Goal: Task Accomplishment & Management: Complete application form

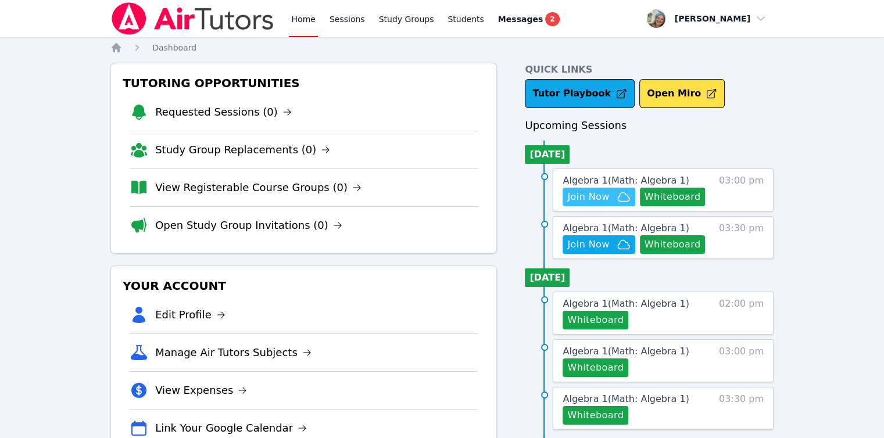
click at [609, 198] on span "Join Now" at bounding box center [598, 197] width 63 height 14
click at [681, 251] on button "Whiteboard" at bounding box center [673, 244] width 66 height 19
click at [587, 264] on ul "Tue 09 Sep Algebra 1 ( Math: Algebra 1 ) Whiteboard 02:00 pm Algebra 1 ( Math: …" at bounding box center [649, 347] width 249 height 166
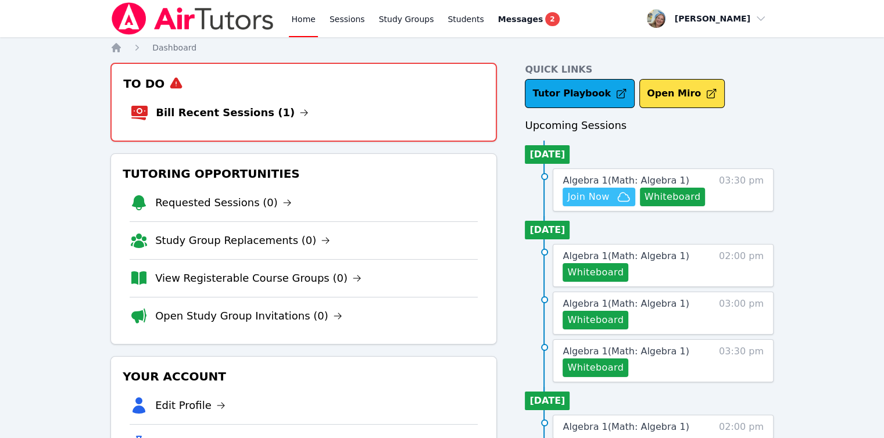
click at [577, 199] on span "Join Now" at bounding box center [588, 197] width 42 height 14
click at [252, 115] on link "Bill Recent Sessions (1)" at bounding box center [232, 113] width 153 height 16
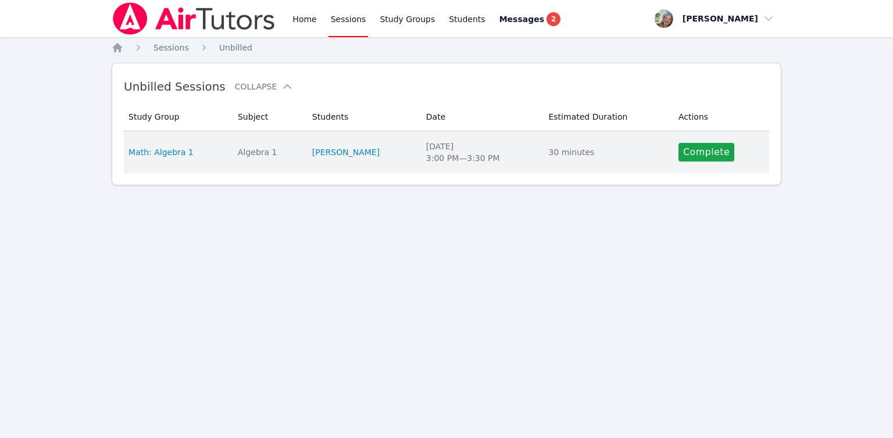
click at [684, 163] on td "Actions Complete" at bounding box center [720, 152] width 98 height 42
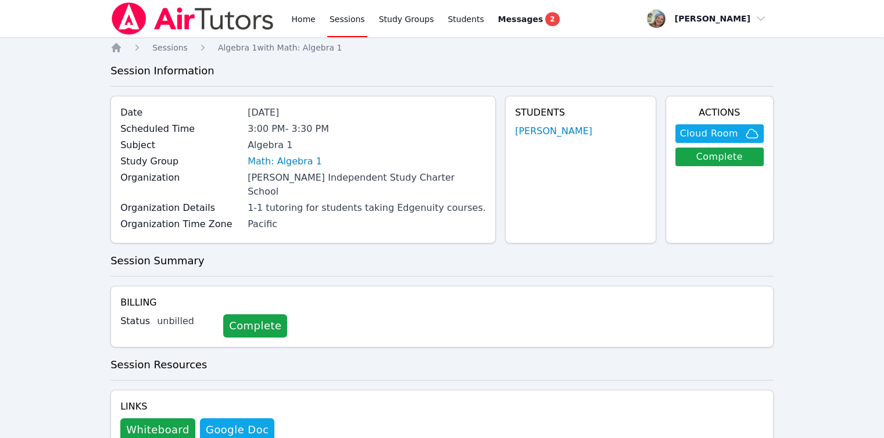
click at [246, 314] on link "Complete" at bounding box center [255, 325] width 64 height 23
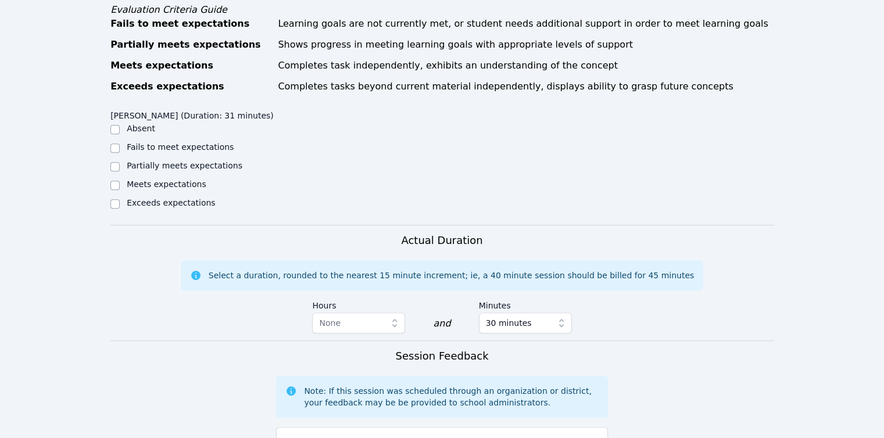
scroll to position [465, 0]
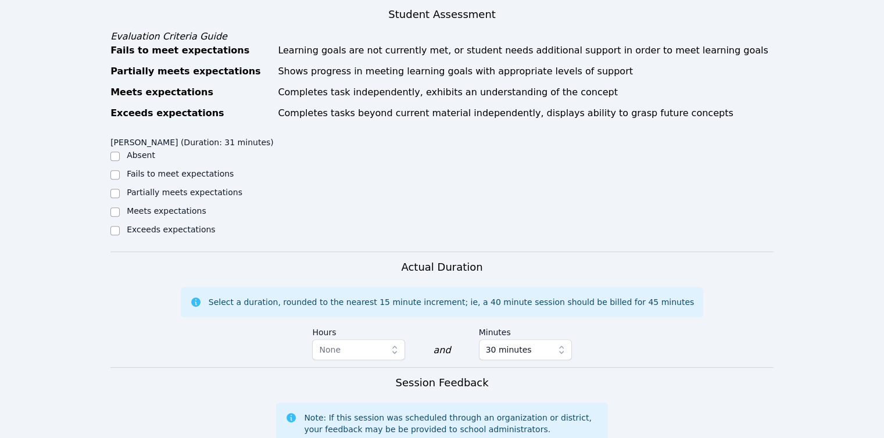
click at [155, 188] on label "Partially meets expectations" at bounding box center [185, 192] width 116 height 9
click at [120, 189] on input "Partially meets expectations" at bounding box center [114, 193] width 9 height 9
checkbox input "true"
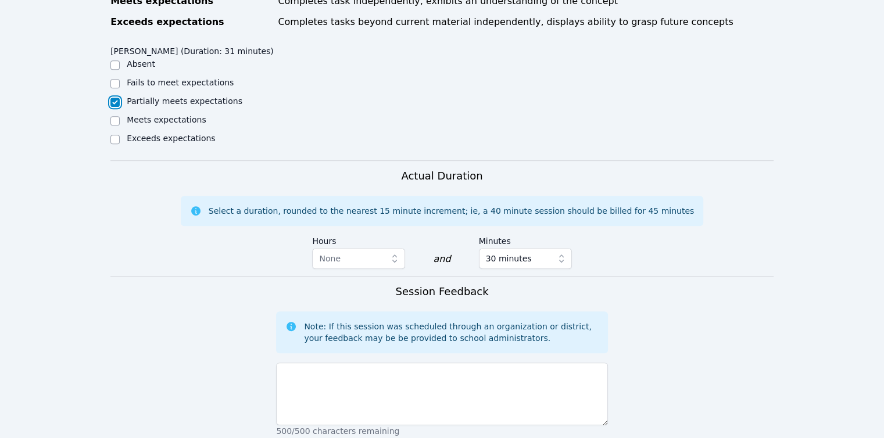
scroll to position [698, 0]
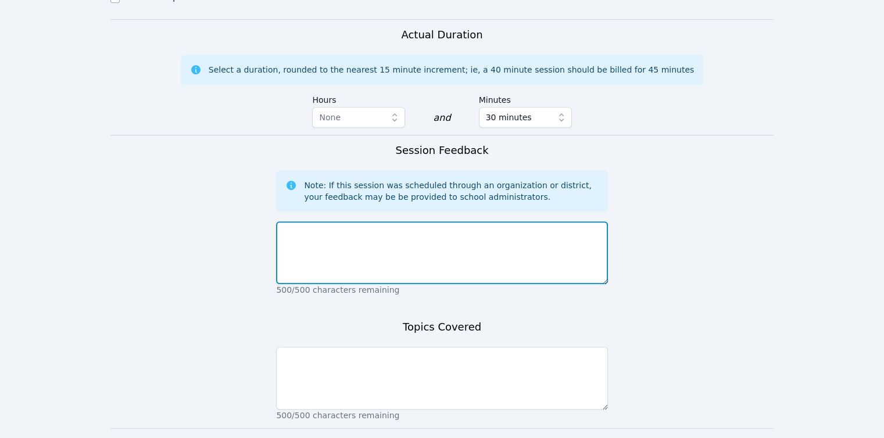
click at [389, 225] on textarea at bounding box center [441, 252] width 331 height 63
type textarea "Jay did well with support with factoring trinomial expressions."
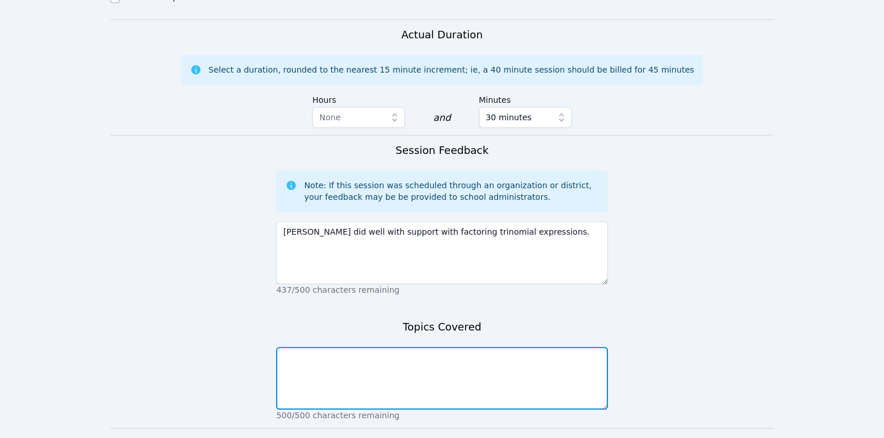
click at [414, 351] on textarea at bounding box center [441, 378] width 331 height 63
paste textarea "Jay did well with support with factoring trinomial expressions."
drag, startPoint x: 388, startPoint y: 328, endPoint x: 277, endPoint y: 338, distance: 111.4
click at [277, 347] on textarea "Jay did well with support with factoring trinomial expressions." at bounding box center [441, 378] width 331 height 63
type textarea "factoring trinomial expressions."
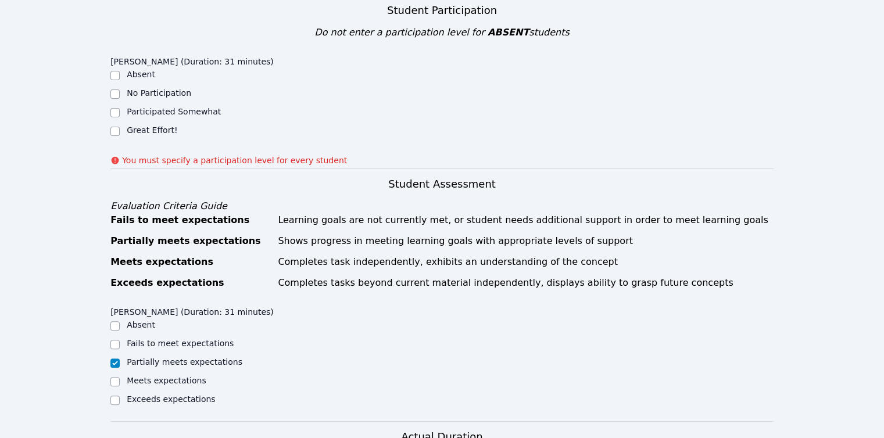
scroll to position [299, 0]
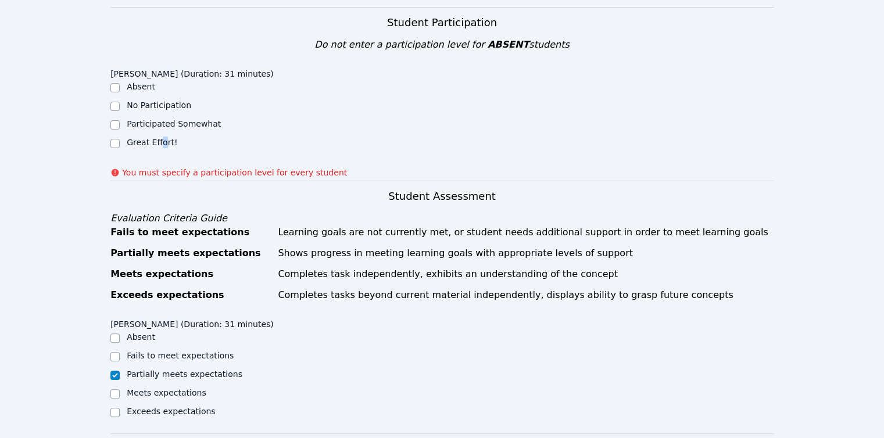
click at [161, 137] on div "Great Effort!" at bounding box center [193, 144] width 166 height 14
click at [153, 138] on label "Great Effort!" at bounding box center [152, 142] width 51 height 9
click at [120, 139] on input "Great Effort!" at bounding box center [114, 143] width 9 height 9
checkbox input "true"
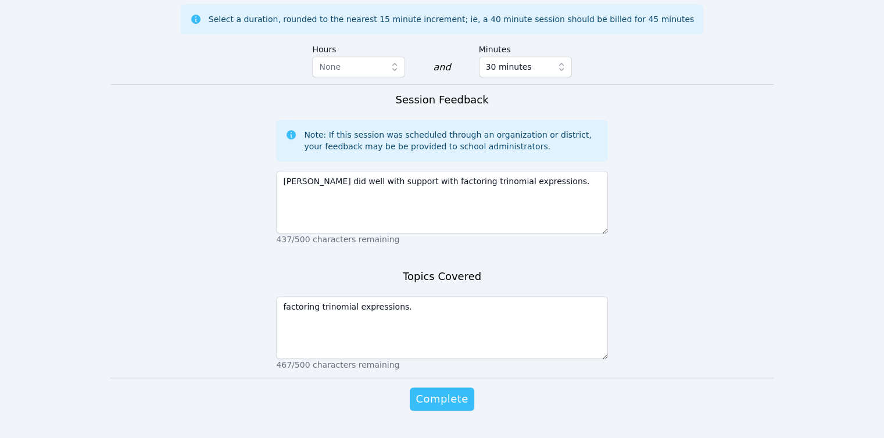
click at [453, 391] on span "Complete" at bounding box center [442, 399] width 52 height 16
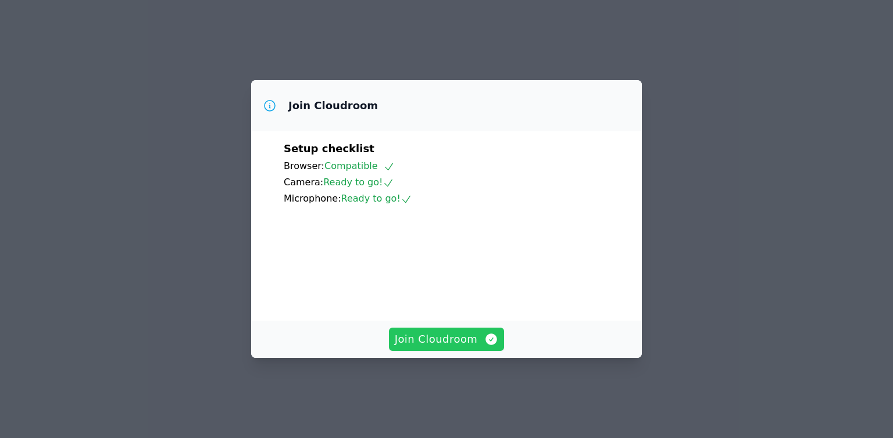
click at [471, 347] on span "Join Cloudroom" at bounding box center [447, 339] width 104 height 16
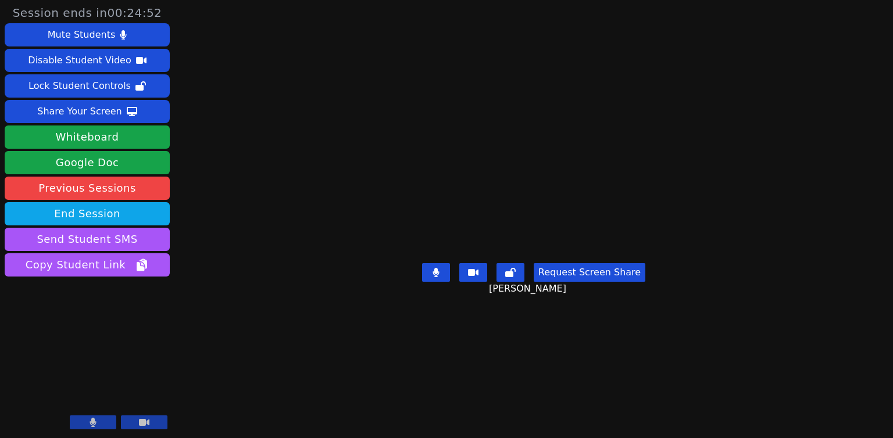
click at [584, 282] on button "Request Screen Share" at bounding box center [590, 272] width 112 height 19
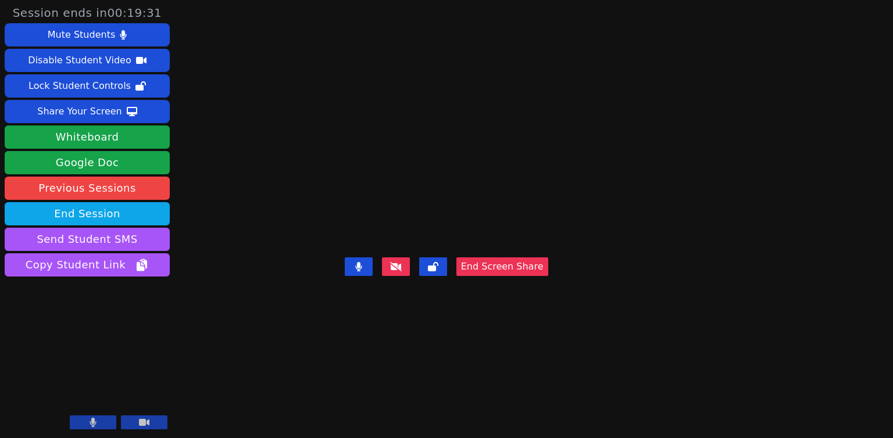
click at [520, 253] on video at bounding box center [446, 196] width 174 height 115
drag, startPoint x: 605, startPoint y: 158, endPoint x: 612, endPoint y: 151, distance: 9.9
click at [534, 139] on video at bounding box center [446, 196] width 174 height 115
click at [416, 213] on video at bounding box center [446, 196] width 174 height 115
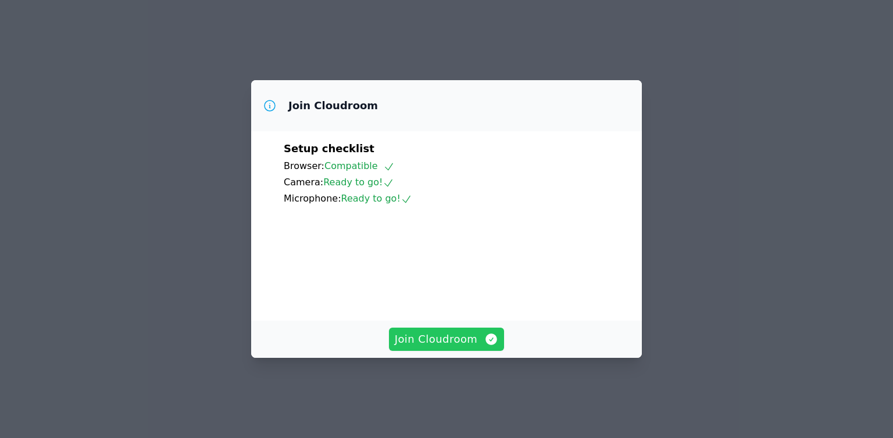
click at [422, 345] on span "Join Cloudroom" at bounding box center [447, 339] width 104 height 16
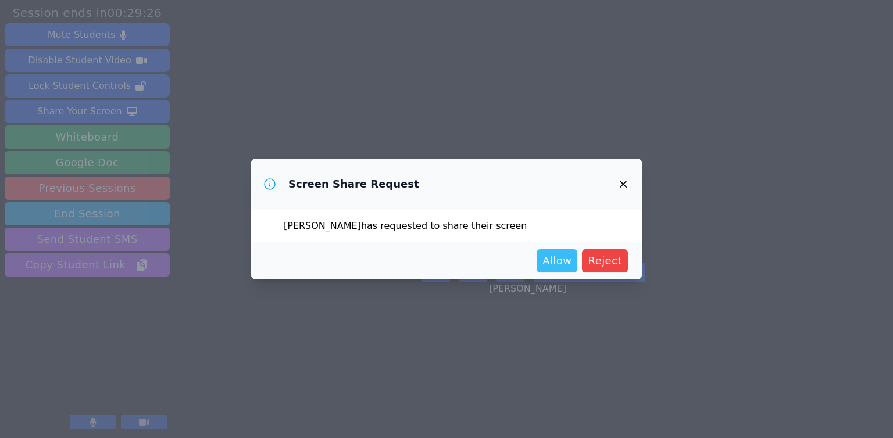
click at [550, 259] on span "Allow" at bounding box center [556, 261] width 29 height 16
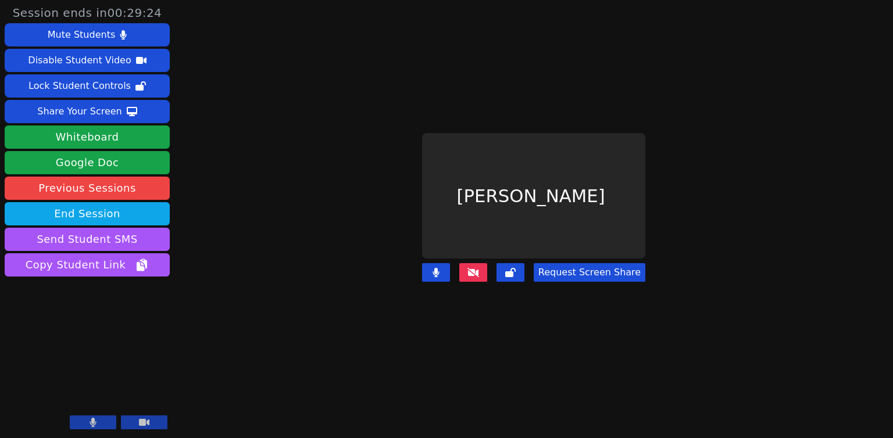
click at [549, 263] on button "Request Screen Share" at bounding box center [590, 272] width 112 height 19
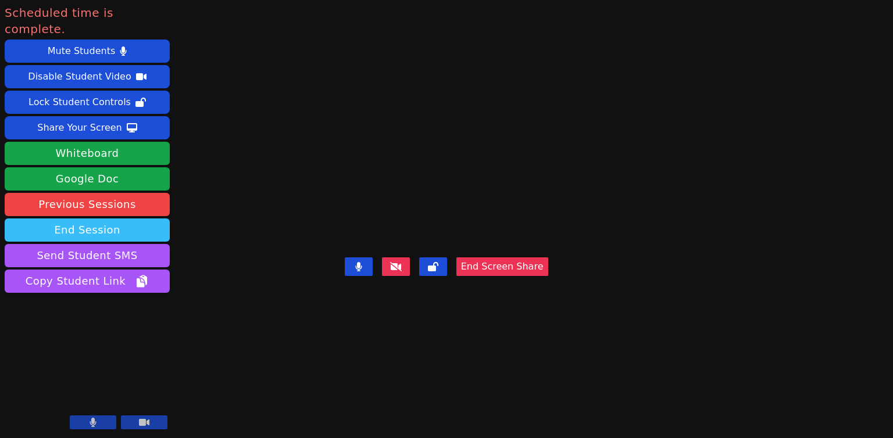
click at [105, 219] on button "End Session" at bounding box center [87, 230] width 165 height 23
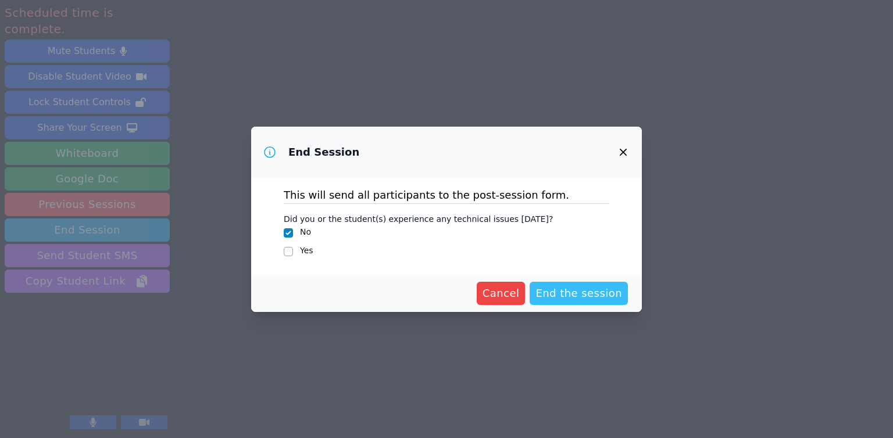
click at [569, 289] on span "End the session" at bounding box center [578, 293] width 87 height 16
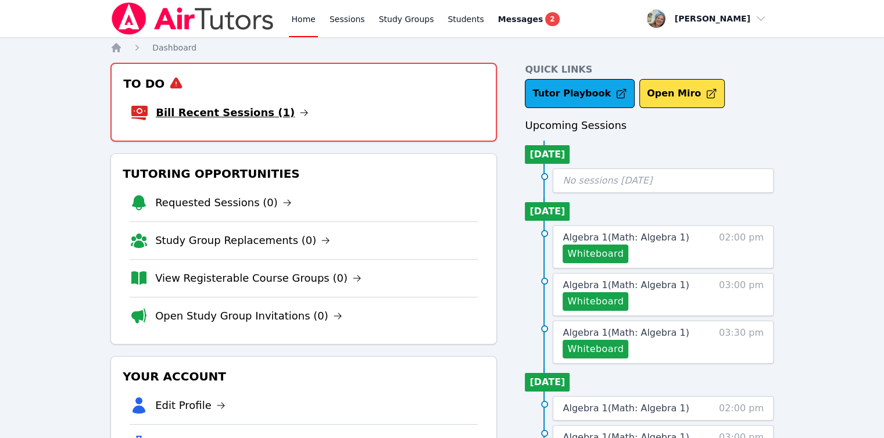
click at [209, 117] on link "Bill Recent Sessions (1)" at bounding box center [232, 113] width 153 height 16
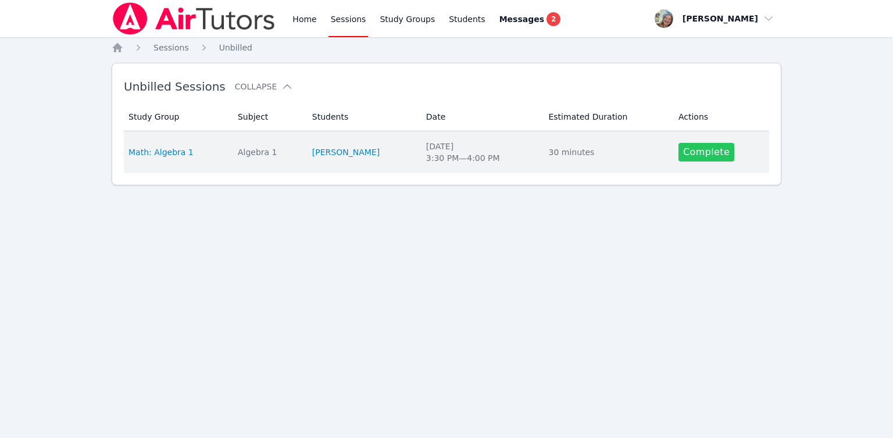
click at [709, 150] on link "Complete" at bounding box center [706, 152] width 56 height 19
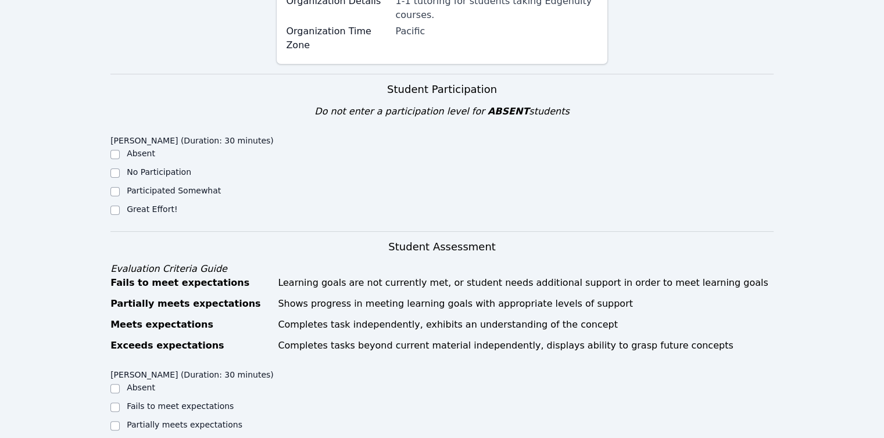
click at [162, 205] on label "Great Effort!" at bounding box center [152, 209] width 51 height 9
click at [120, 206] on input "Great Effort!" at bounding box center [114, 210] width 9 height 9
checkbox input "true"
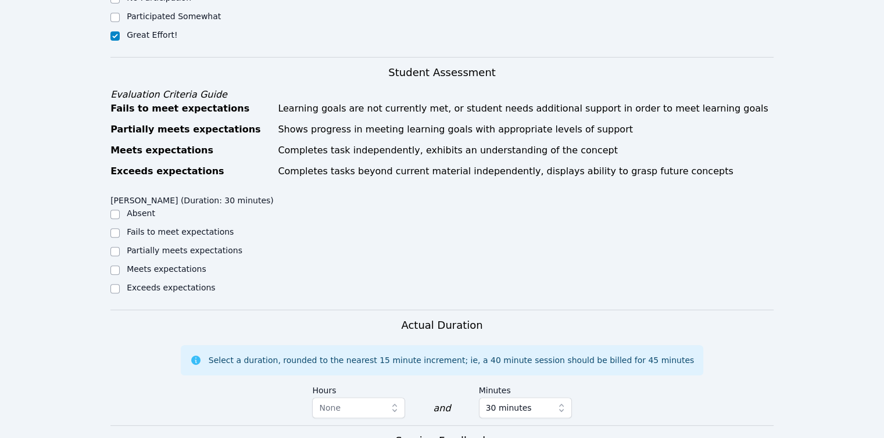
click at [173, 246] on label "Partially meets expectations" at bounding box center [185, 250] width 116 height 9
click at [120, 247] on input "Partially meets expectations" at bounding box center [114, 251] width 9 height 9
checkbox input "true"
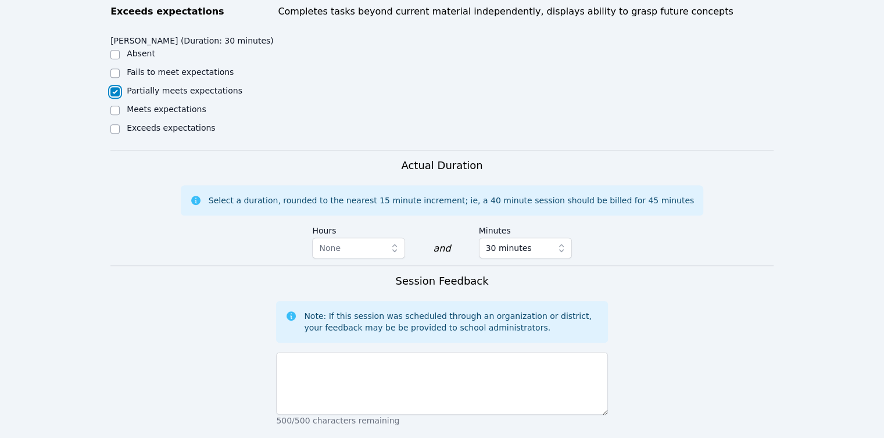
scroll to position [639, 0]
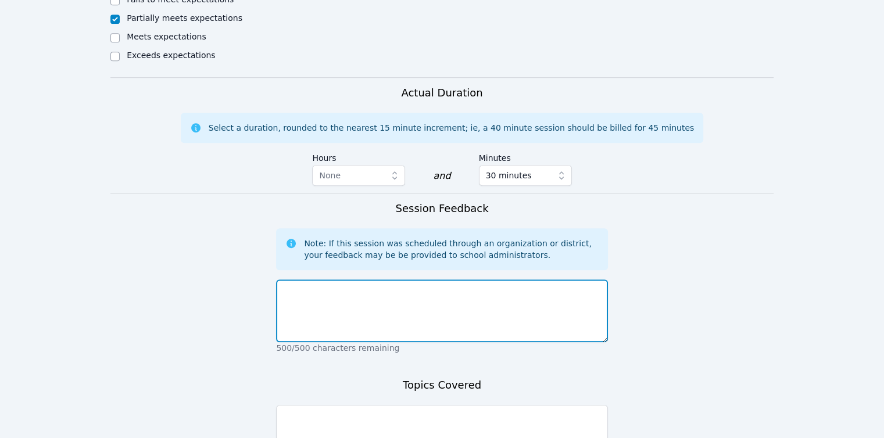
click at [399, 289] on textarea at bounding box center [441, 311] width 331 height 63
paste textarea "Jay did well with support with factoring trinomial expressions."
type textarea "Jay did well with support with factoring trinomial expressions."
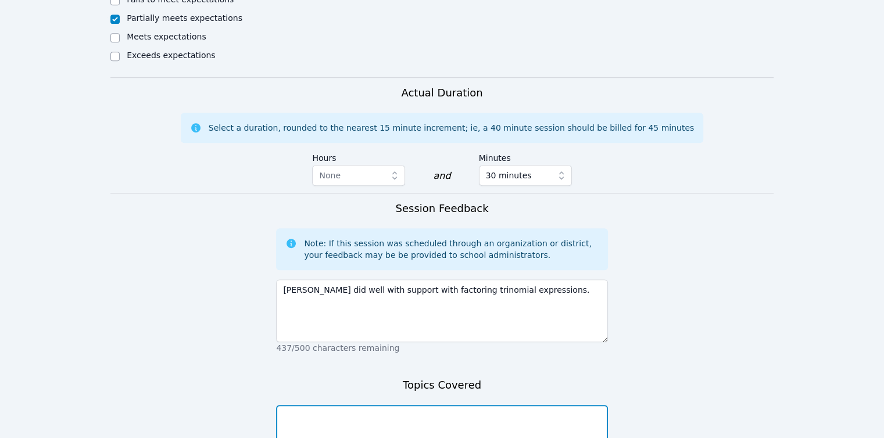
click at [405, 405] on textarea at bounding box center [441, 436] width 331 height 63
paste textarea "Jay did well with support with factoring trinomial expressions."
drag, startPoint x: 388, startPoint y: 384, endPoint x: 264, endPoint y: 382, distance: 123.8
click at [264, 382] on form "Student Participation Do not enter a participation level for ABSENT students Ja…" at bounding box center [441, 105] width 663 height 876
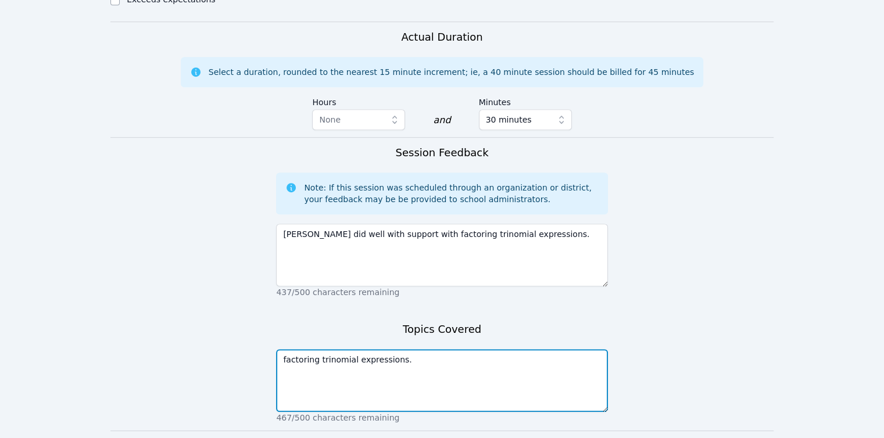
scroll to position [748, 0]
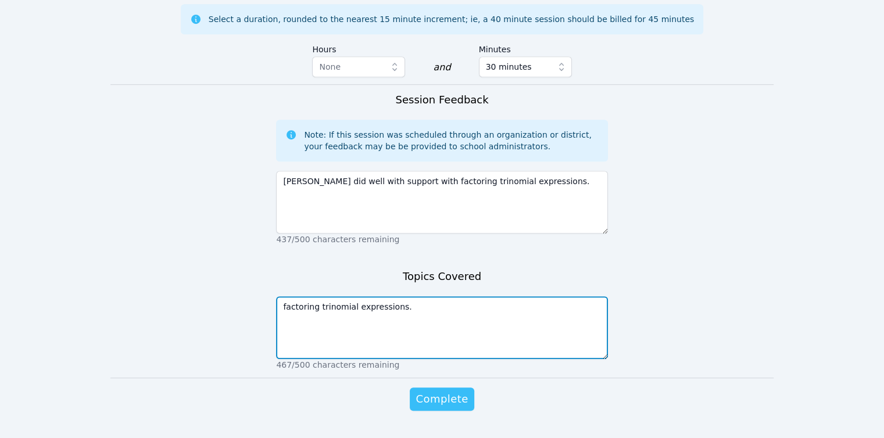
type textarea "factoring trinomial expressions."
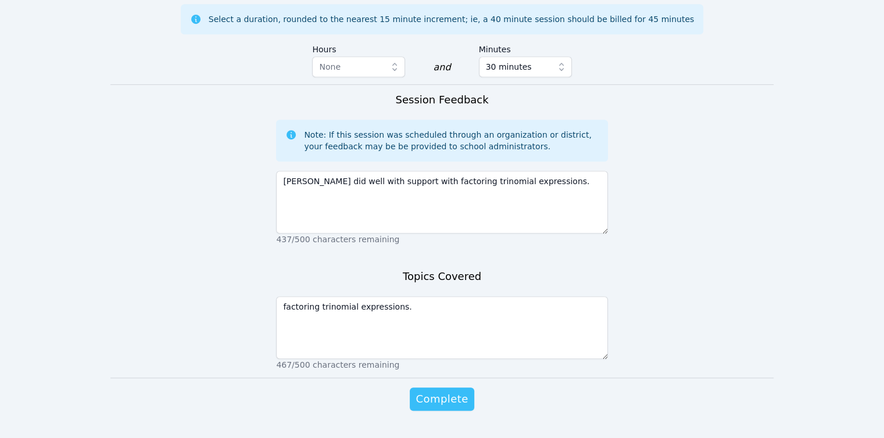
click at [421, 388] on button "Complete" at bounding box center [442, 399] width 64 height 23
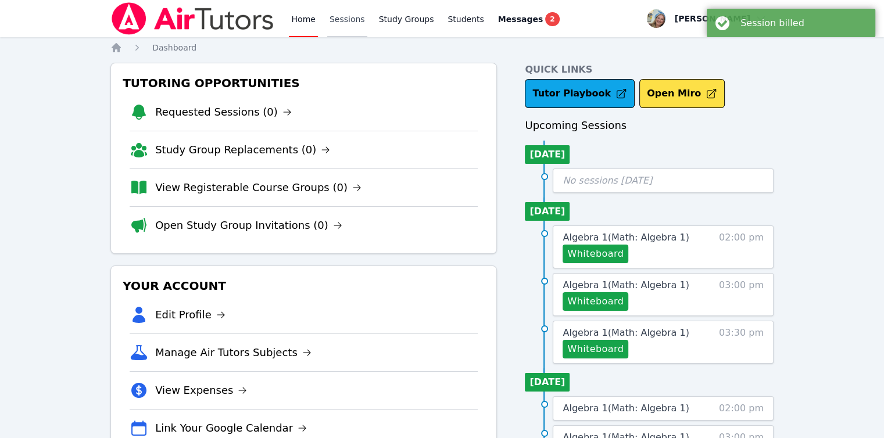
click at [333, 17] on link "Sessions" at bounding box center [347, 18] width 40 height 37
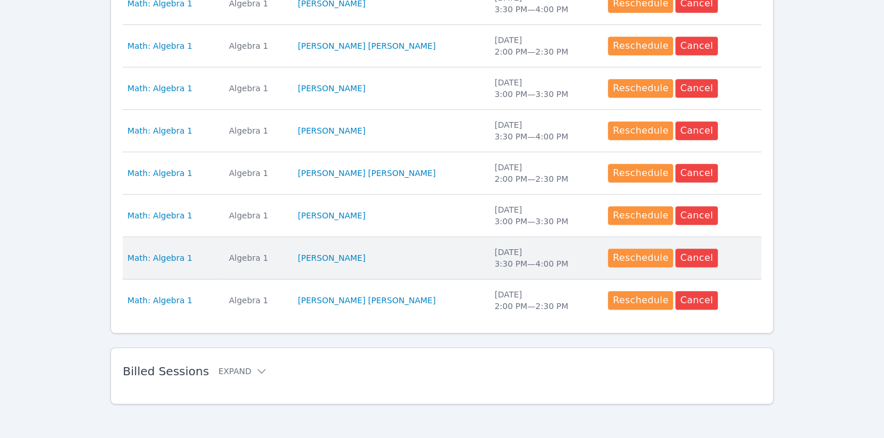
scroll to position [527, 0]
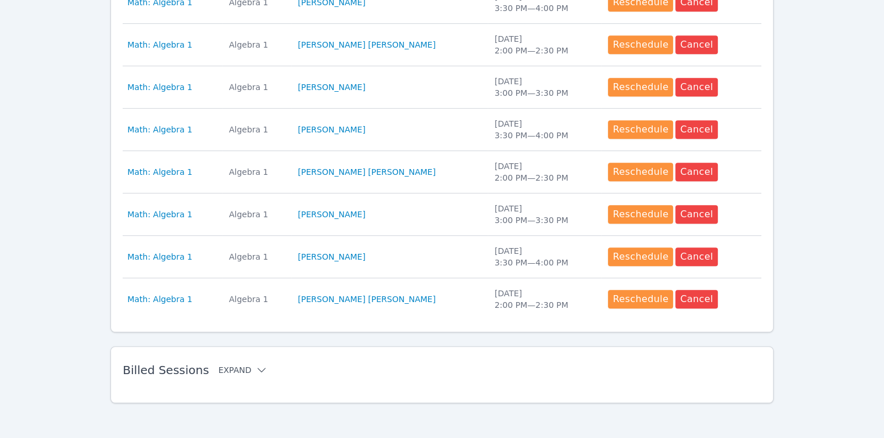
click at [230, 365] on button "Expand" at bounding box center [243, 370] width 49 height 12
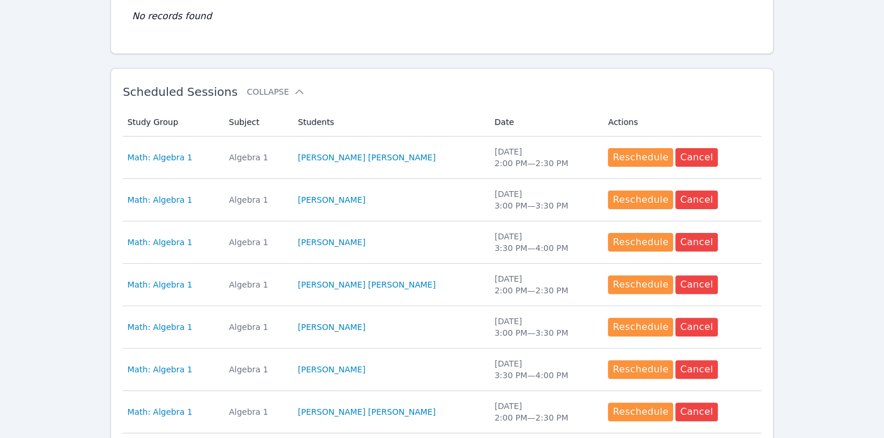
scroll to position [178, 0]
